Goal: Information Seeking & Learning: Learn about a topic

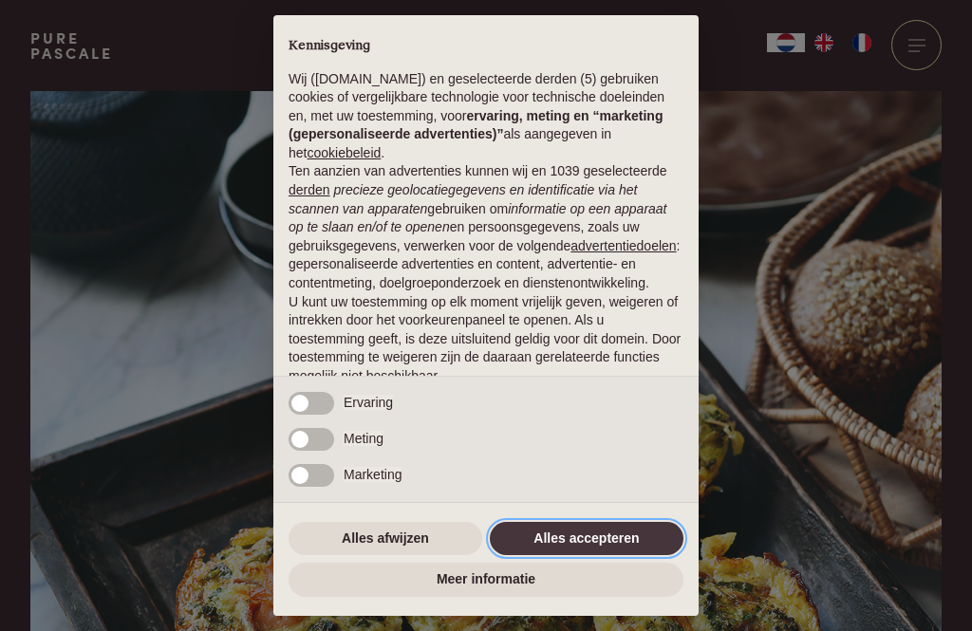
click at [587, 536] on button "Alles accepteren" at bounding box center [587, 539] width 194 height 34
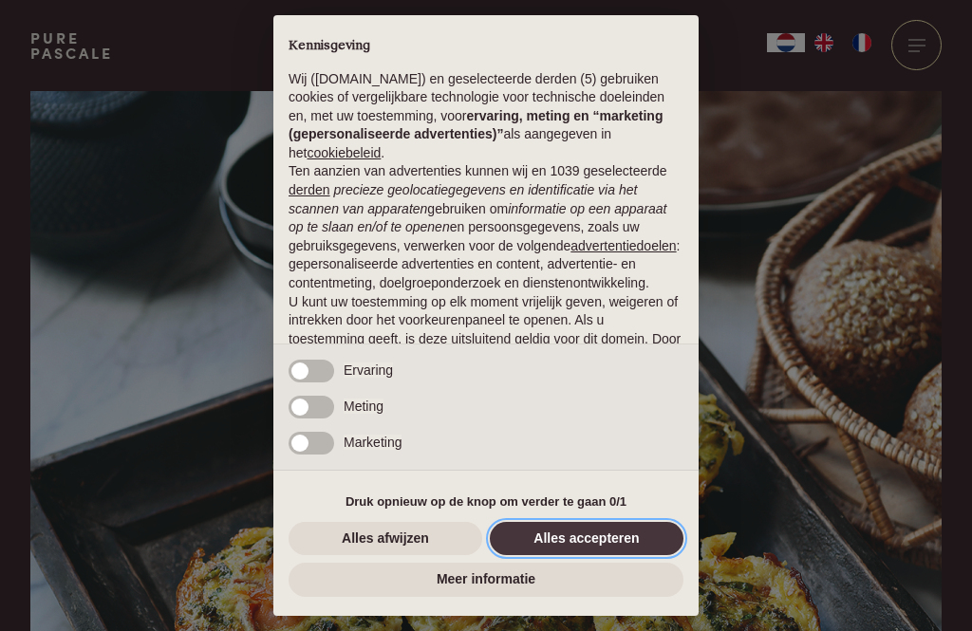
scroll to position [119, 0]
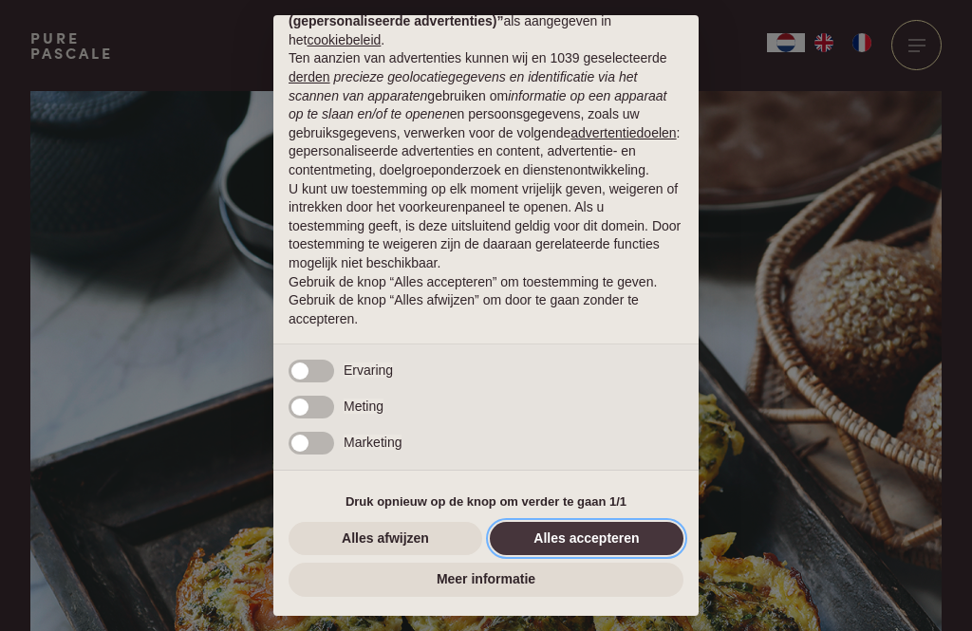
click at [600, 540] on button "Alles accepteren" at bounding box center [587, 539] width 194 height 34
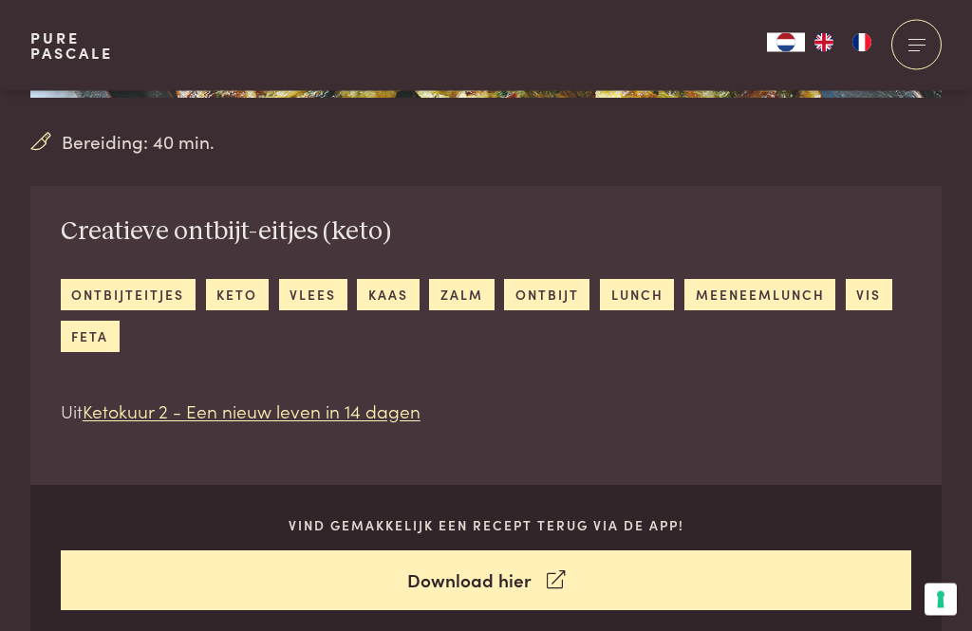
scroll to position [540, 0]
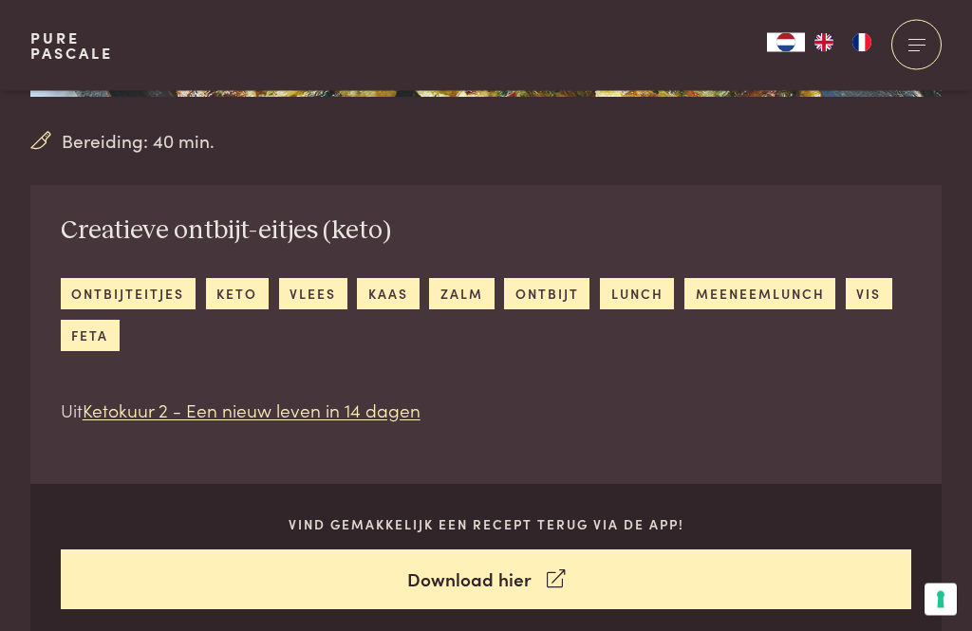
click at [241, 289] on link "keto" at bounding box center [237, 294] width 63 height 31
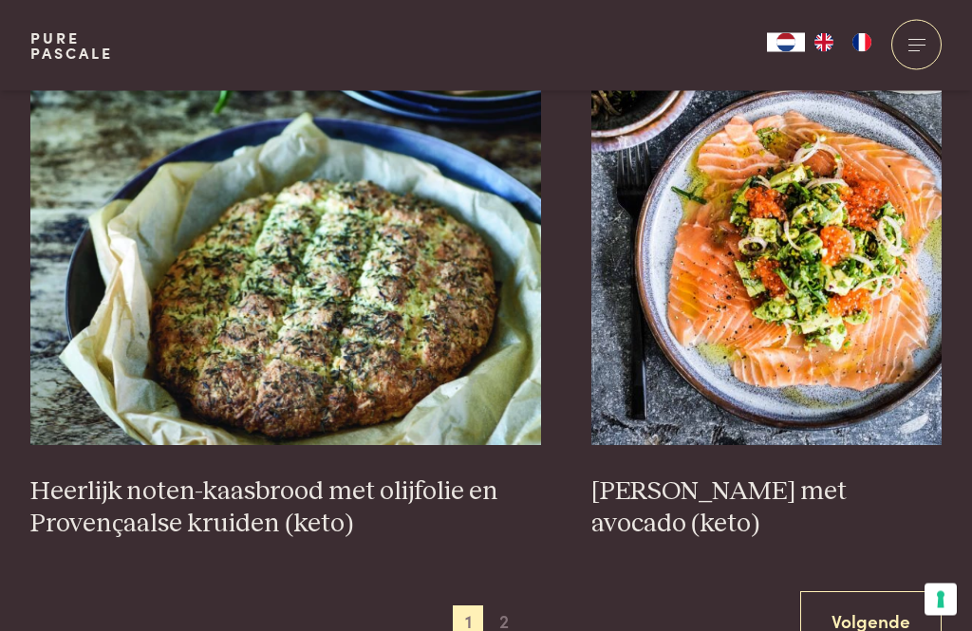
scroll to position [3464, 0]
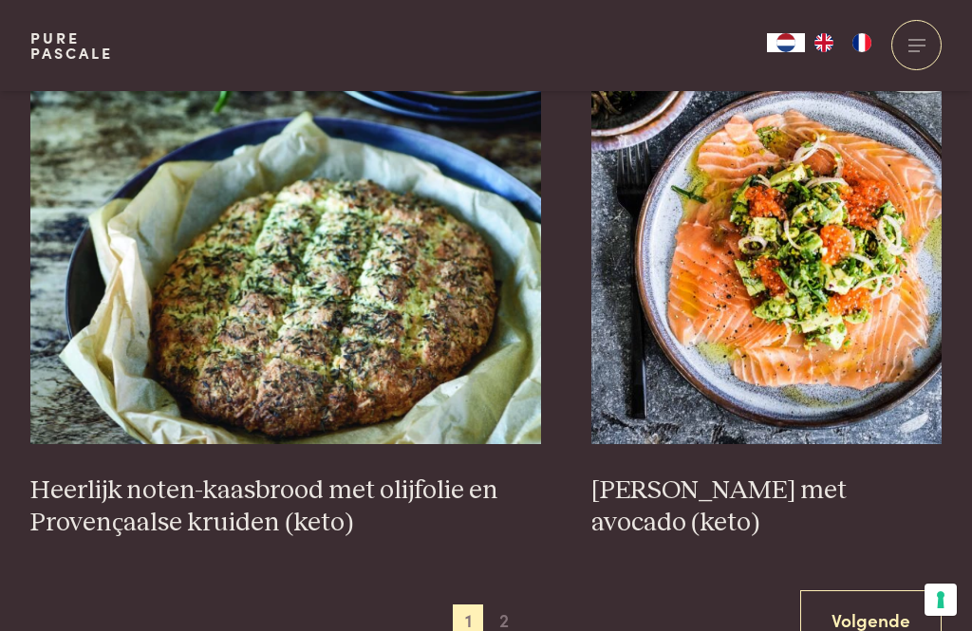
click at [510, 605] on span "2" at bounding box center [504, 620] width 30 height 30
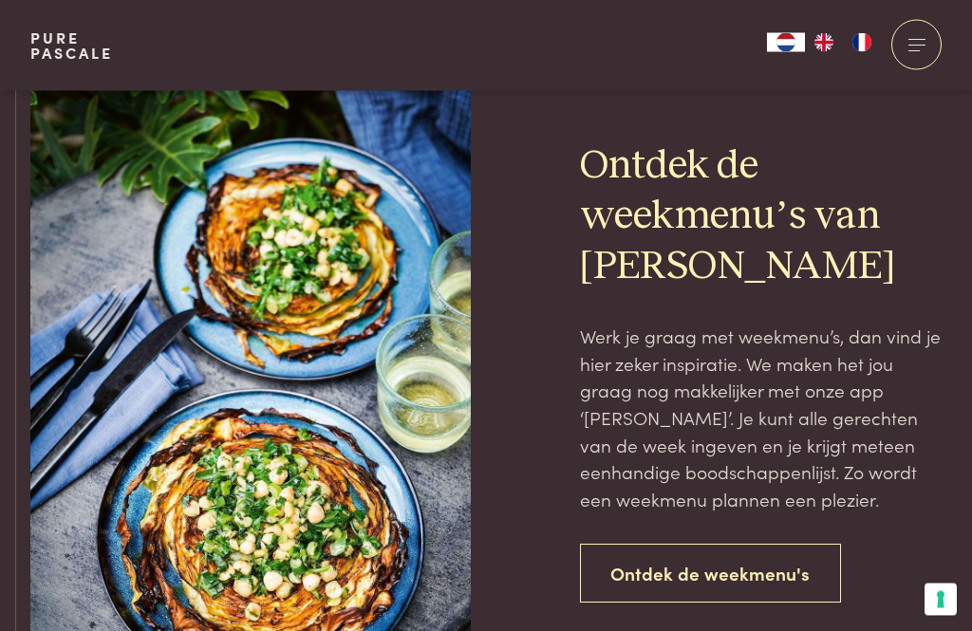
scroll to position [4189, 0]
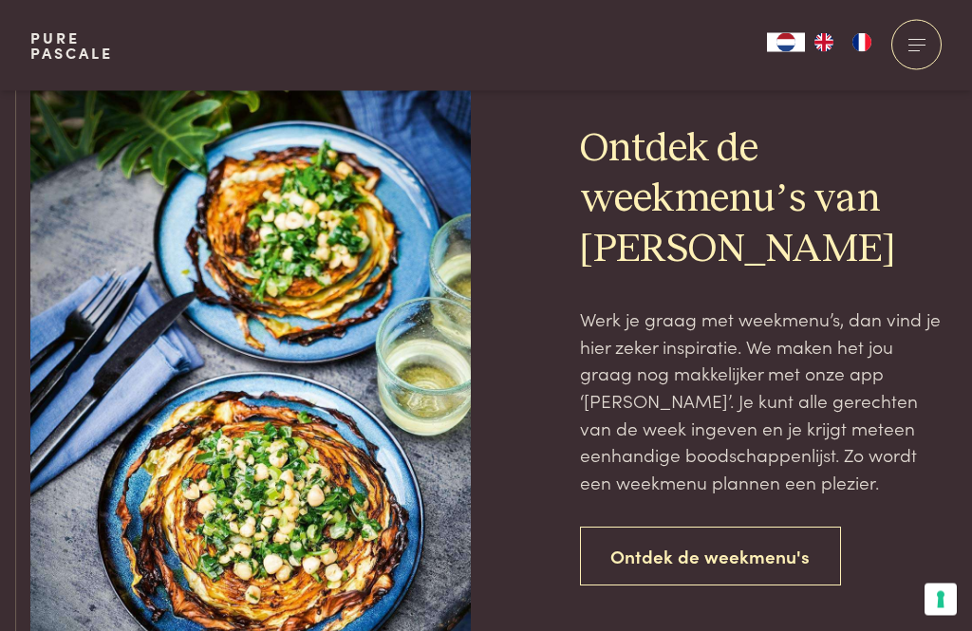
click at [742, 528] on link "Ontdek de weekmenu's" at bounding box center [711, 558] width 262 height 60
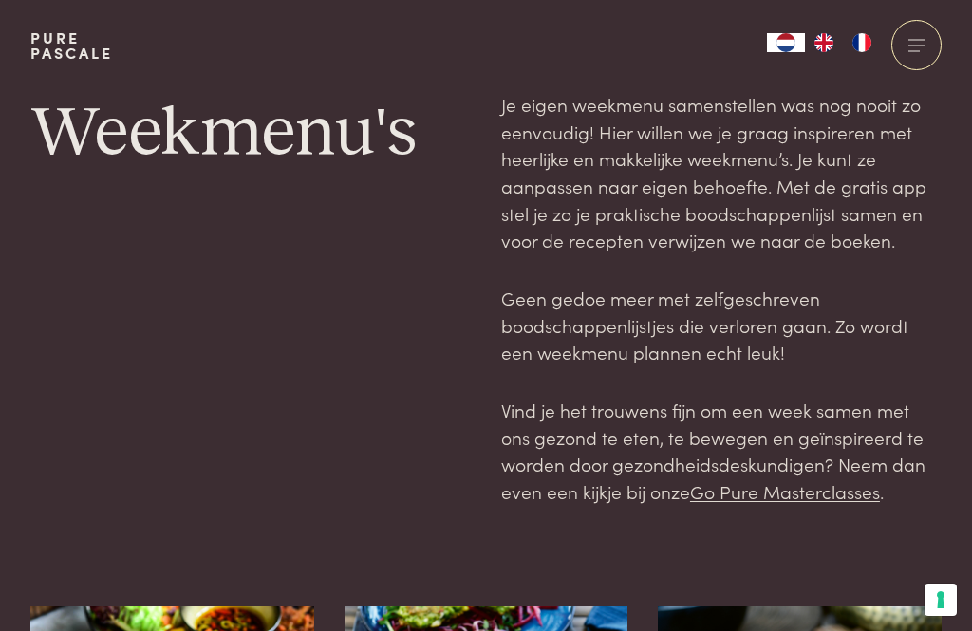
click at [847, 445] on p "Vind je het trouwens fijn om een week samen met ons gezond te eten, te bewegen …" at bounding box center [721, 451] width 441 height 109
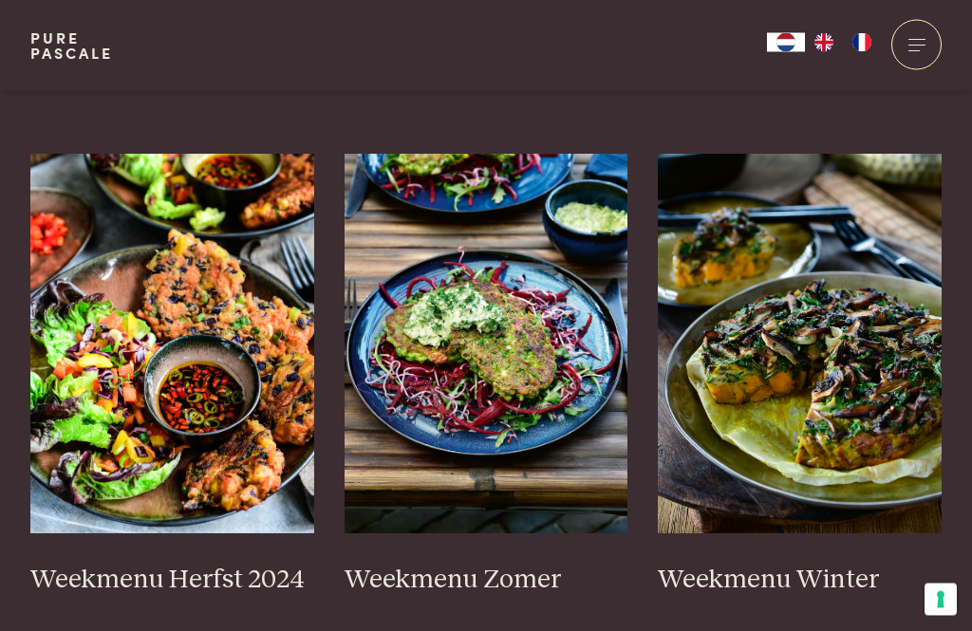
scroll to position [453, 0]
click at [502, 564] on h3 "Weekmenu Zomer" at bounding box center [487, 580] width 284 height 33
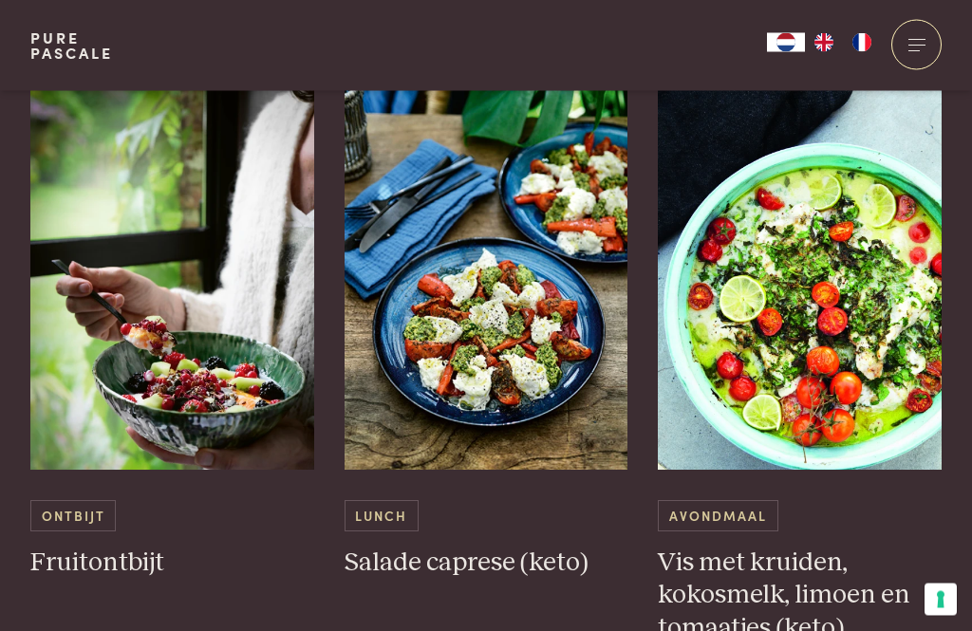
scroll to position [1030, 0]
click at [131, 559] on h3 "Fruitontbijt" at bounding box center [172, 563] width 284 height 33
